Goal: Task Accomplishment & Management: Complete application form

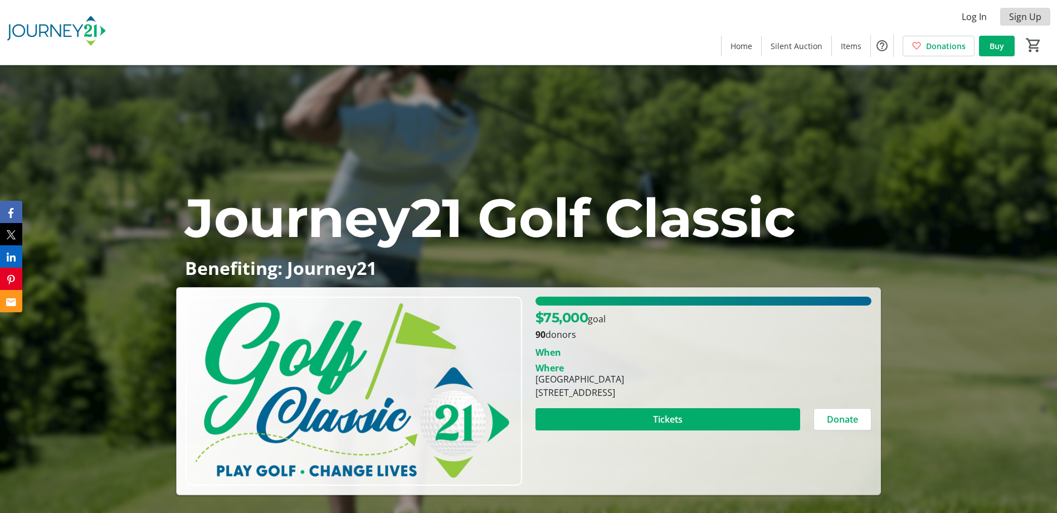
click at [1012, 17] on span "Sign Up" at bounding box center [1025, 16] width 32 height 13
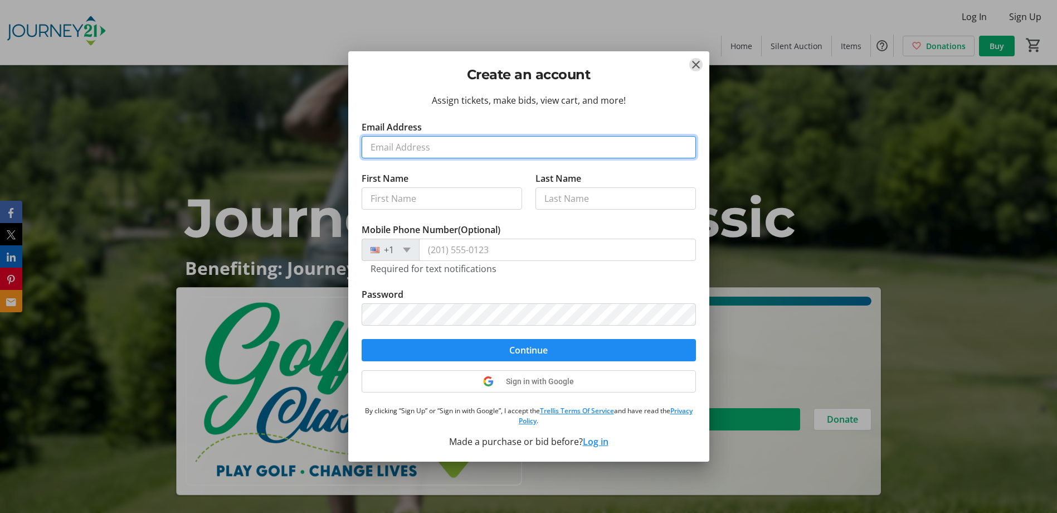
click at [431, 148] on input "Email Address" at bounding box center [529, 147] width 334 height 22
type input "[EMAIL_ADDRESS][DOMAIN_NAME]"
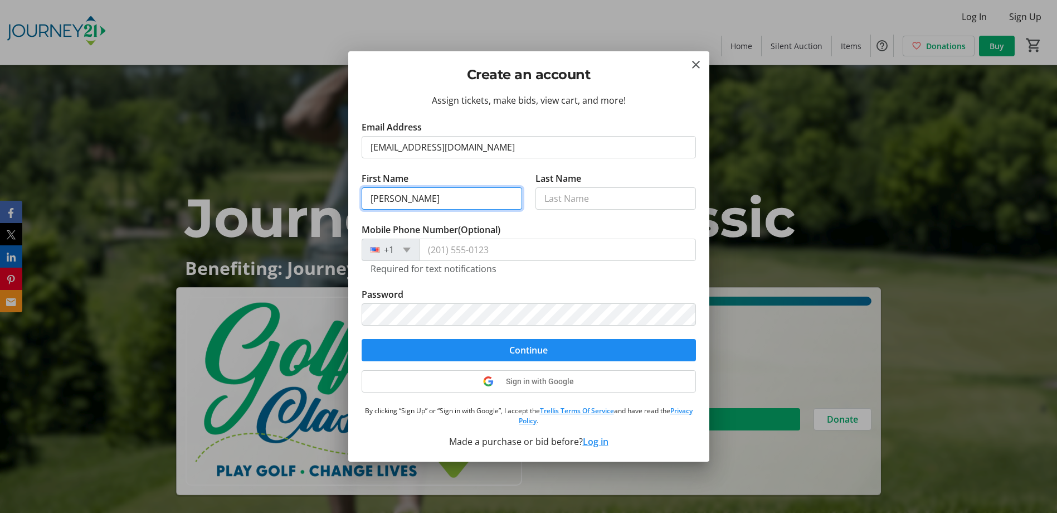
type input "[PERSON_NAME]"
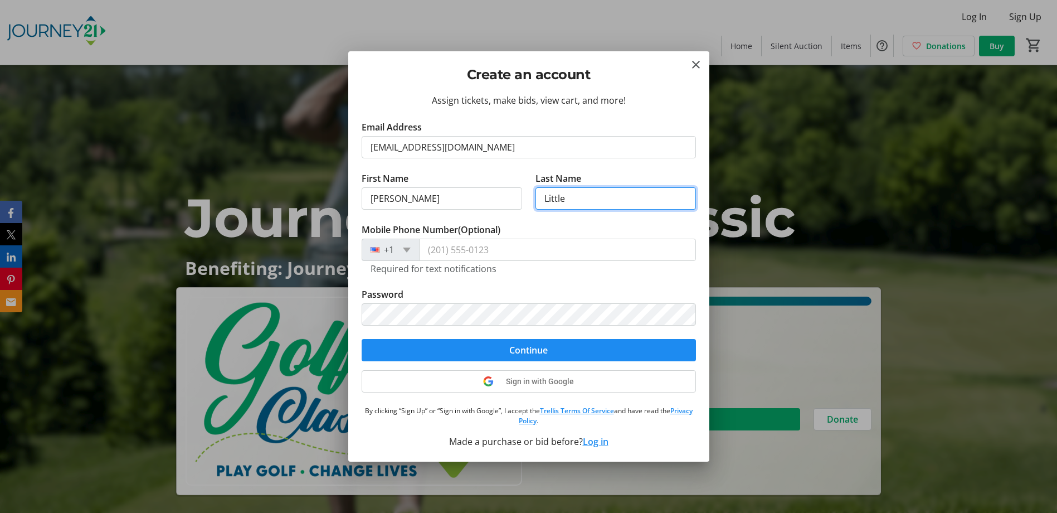
type input "Little"
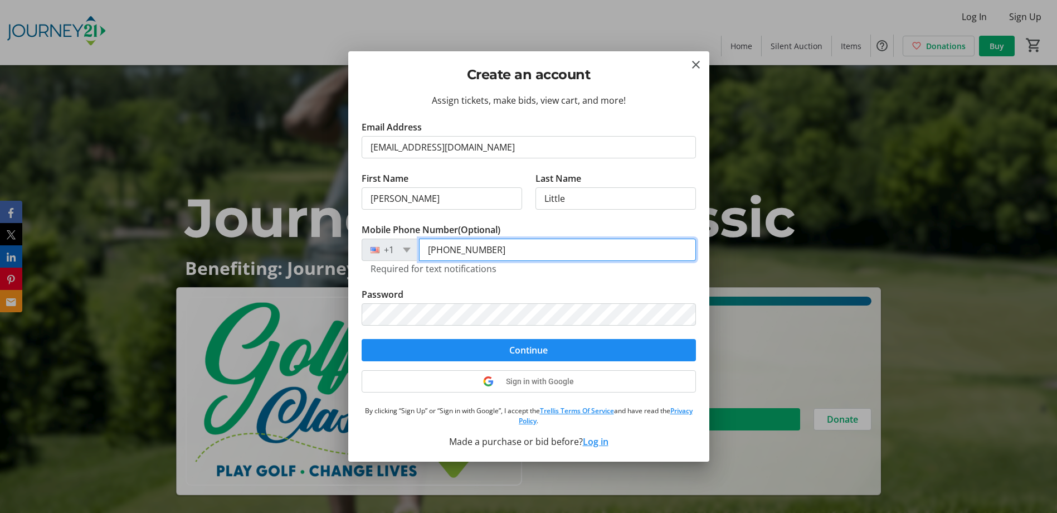
type input "[PHONE_NUMBER]"
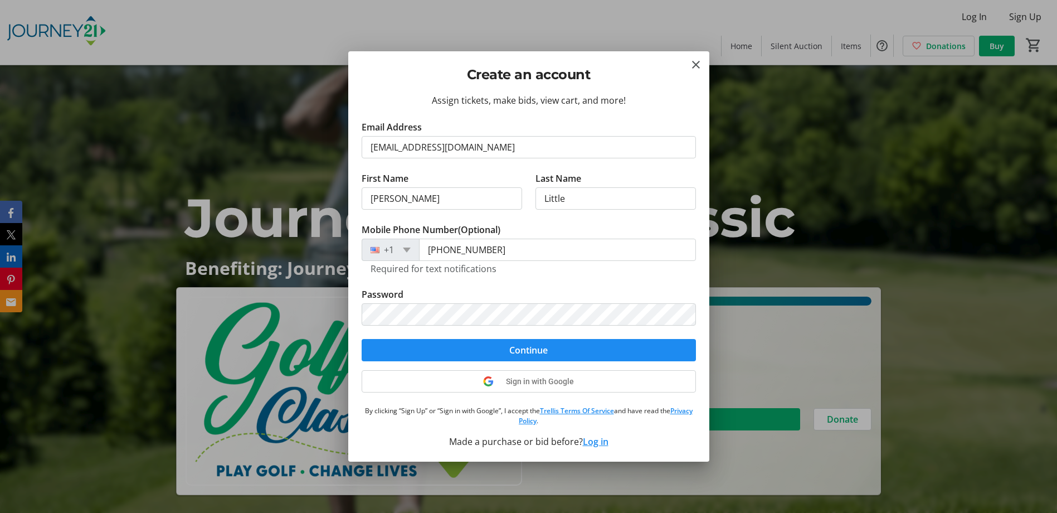
click at [691, 423] on p "By clicking “Sign Up” or “Sign in with Google”, I accept the Trellis Terms Of S…" at bounding box center [529, 416] width 334 height 20
click at [583, 347] on span "submit" at bounding box center [529, 349] width 334 height 27
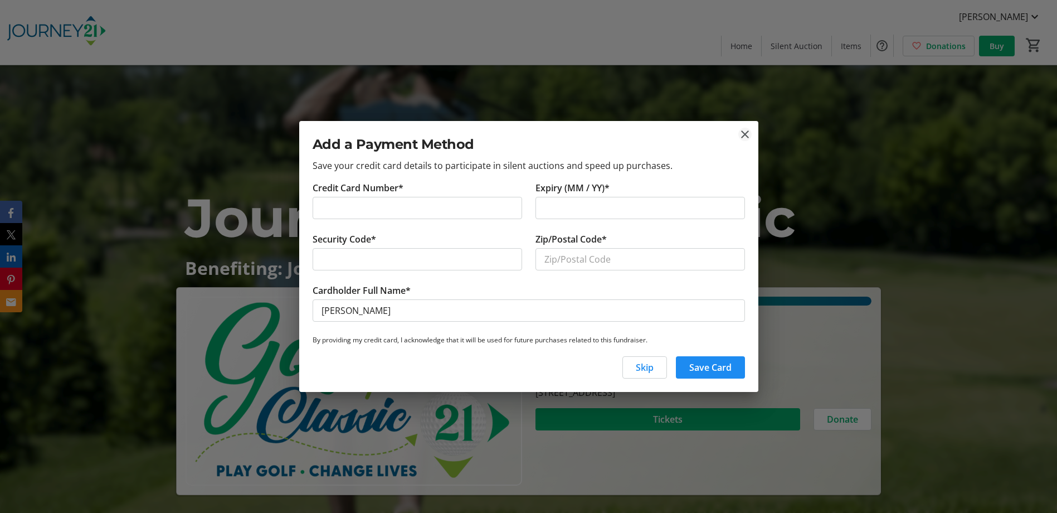
click at [742, 133] on mat-icon "close" at bounding box center [744, 134] width 13 height 13
